Goal: Transaction & Acquisition: Purchase product/service

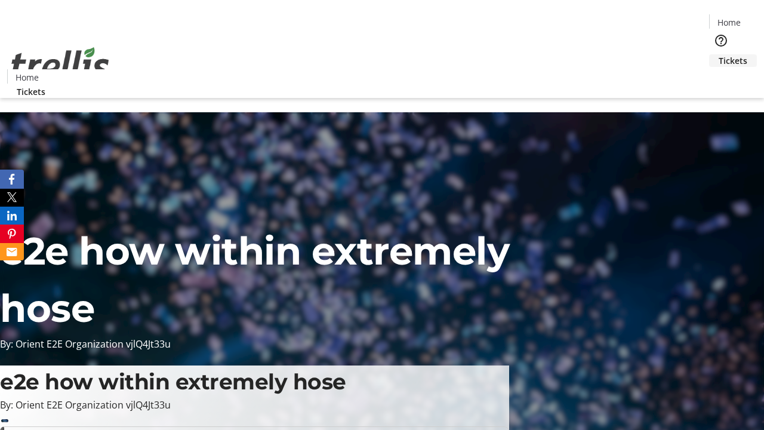
click at [719, 54] on span "Tickets" at bounding box center [733, 60] width 29 height 13
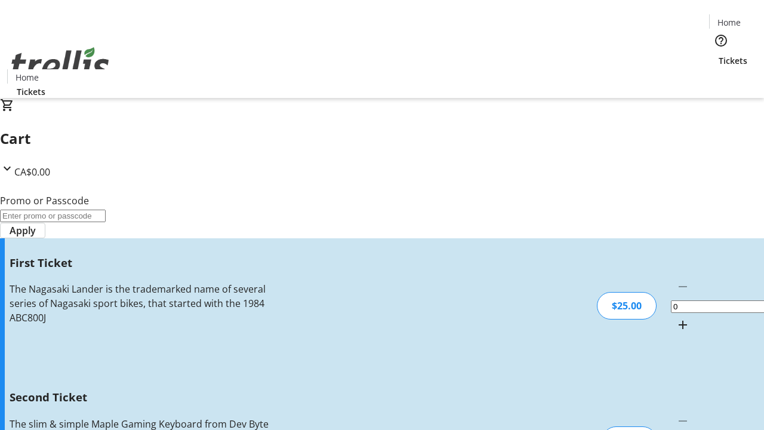
click at [676, 318] on mat-icon "Increment by one" at bounding box center [683, 325] width 14 height 14
type input "1"
type input "2"
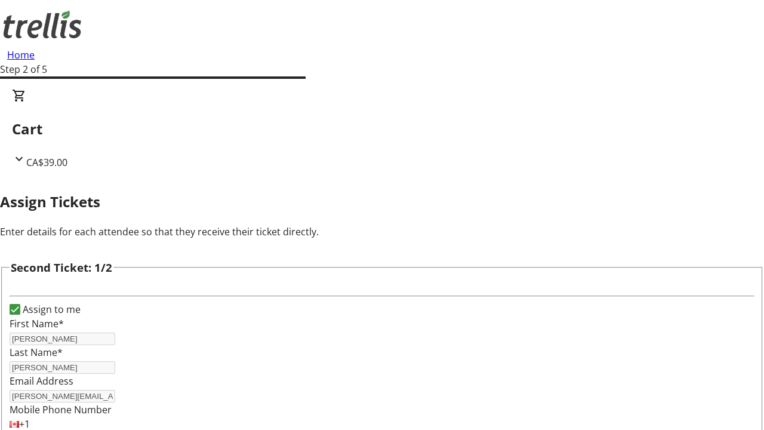
type input "Judge"
type input "[PERSON_NAME]"
type input "[EMAIL_ADDRESS][DOMAIN_NAME]"
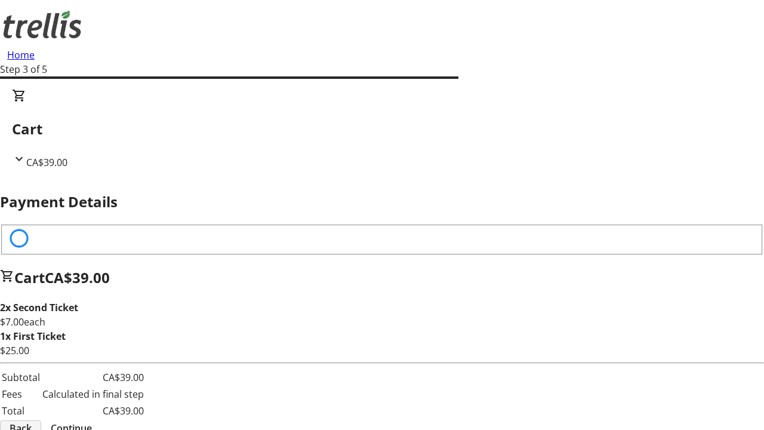
click at [32, 421] on span "Back" at bounding box center [21, 428] width 22 height 14
